Goal: Book appointment/travel/reservation

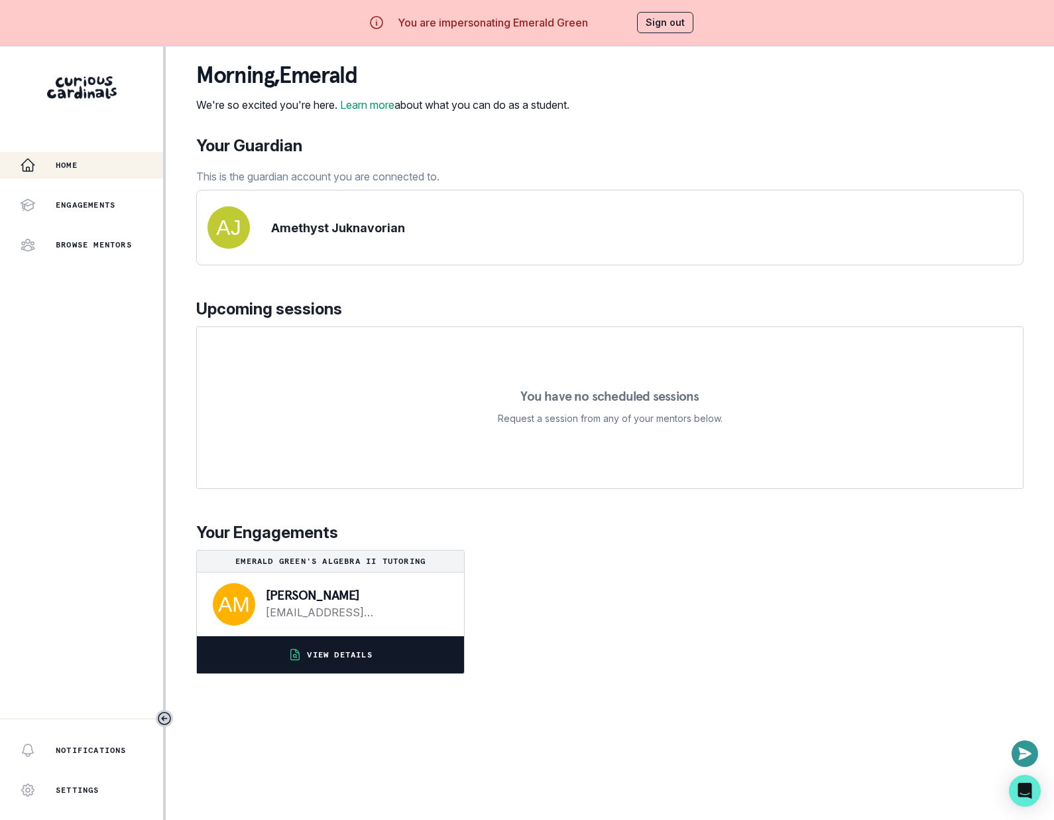
click at [395, 666] on button "VIEW DETAILS" at bounding box center [330, 654] width 267 height 37
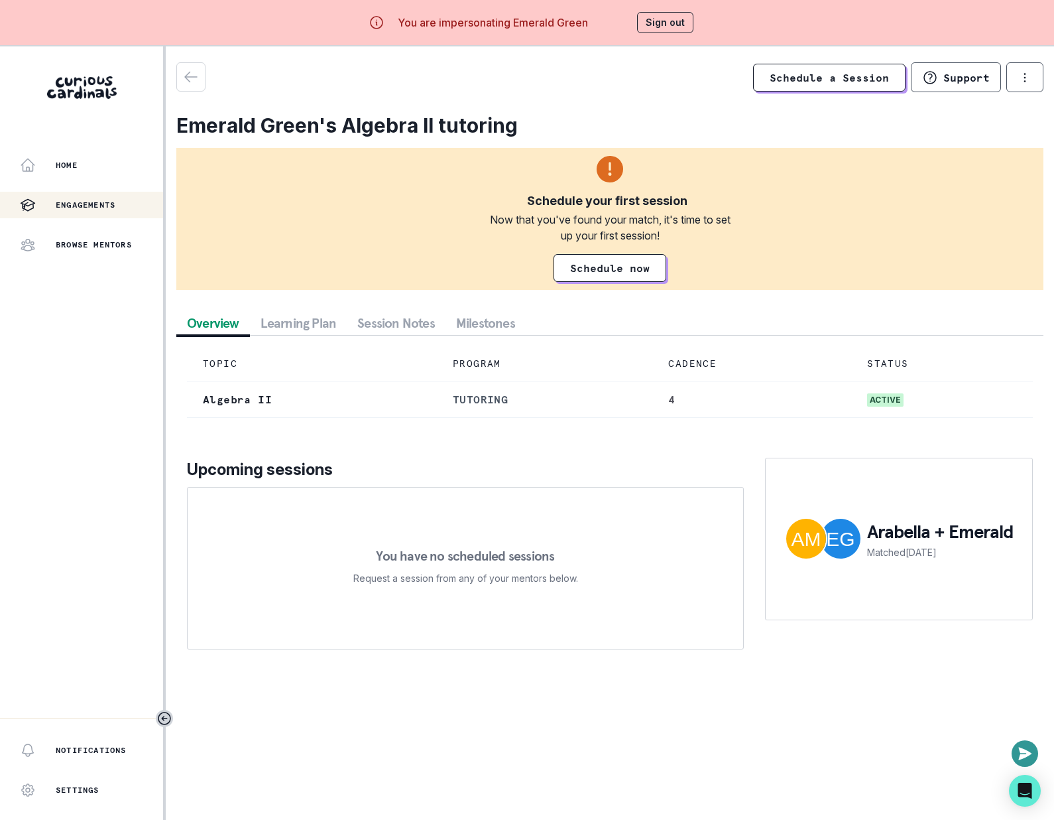
click at [629, 251] on div "Schedule your first session Now that you've found your match, it's time to set …" at bounding box center [609, 219] width 867 height 142
click at [629, 254] on link "Schedule now" at bounding box center [610, 268] width 113 height 28
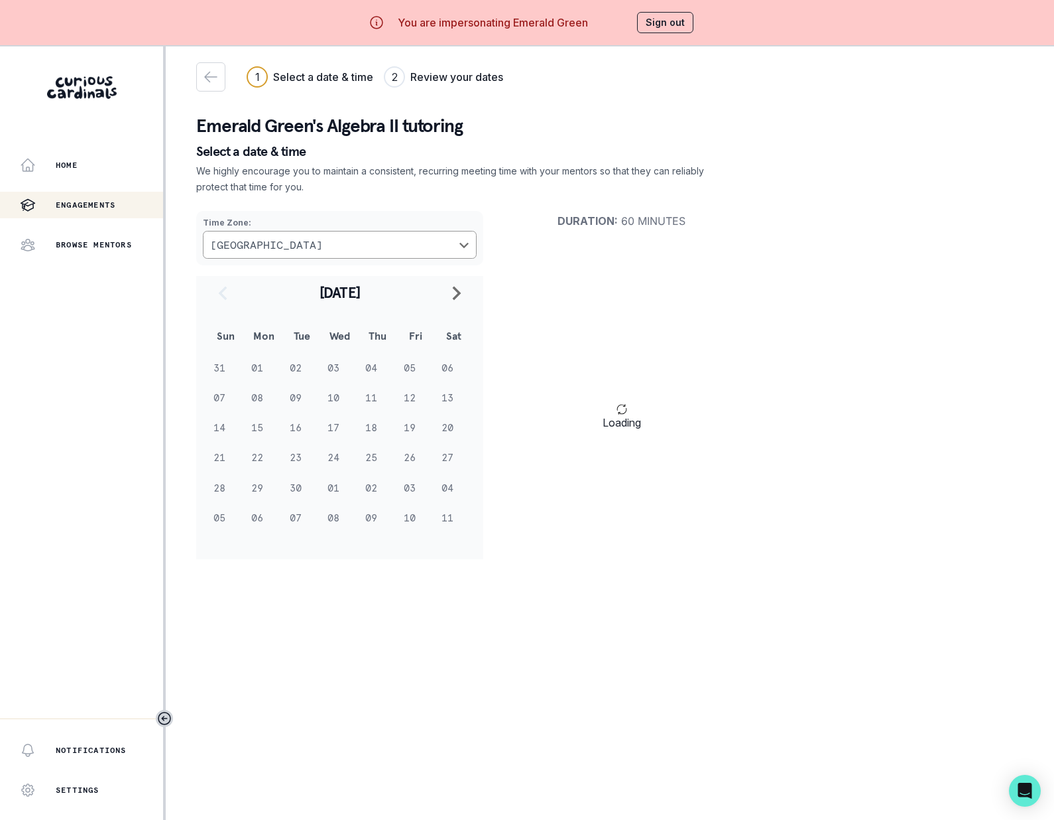
click at [215, 59] on div "1 Select a date & time 2 Review your dates Continue Emerald Green's Algebra II …" at bounding box center [610, 310] width 828 height 528
click at [215, 70] on icon "button" at bounding box center [211, 77] width 16 height 16
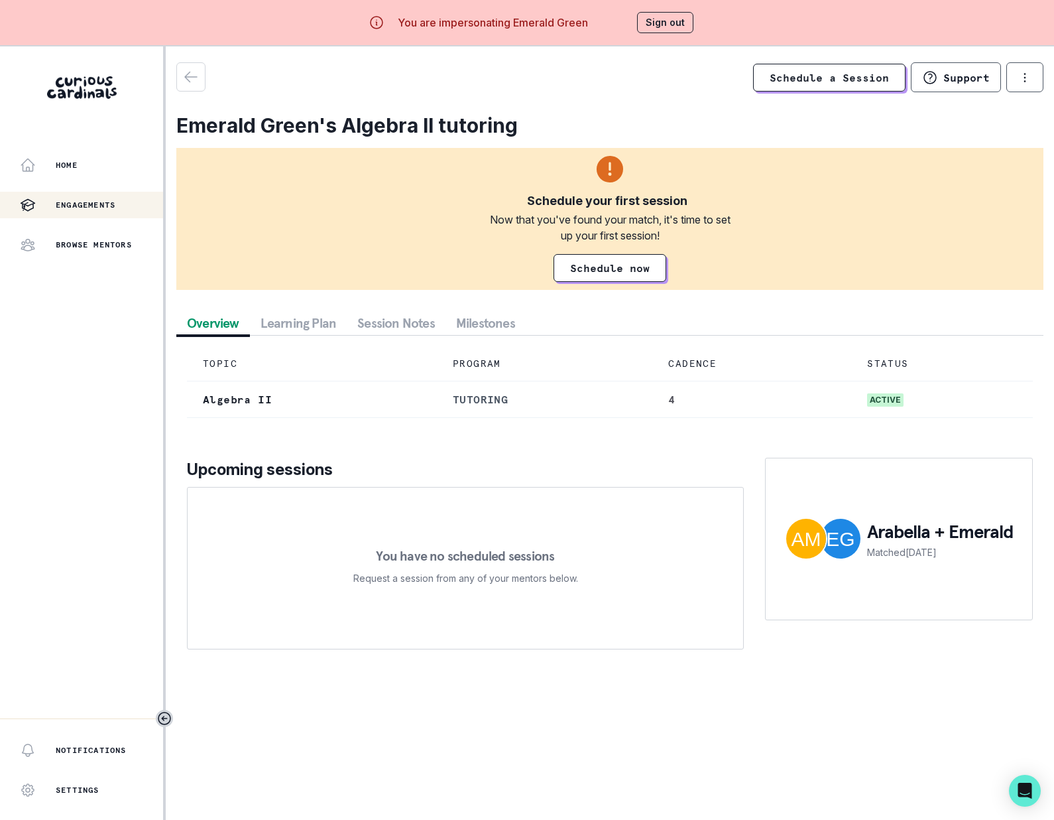
click at [111, 179] on div "Home Engagements Browse Mentors" at bounding box center [81, 205] width 163 height 106
click at [108, 170] on div "Home" at bounding box center [91, 165] width 143 height 16
